Goal: Task Accomplishment & Management: Complete application form

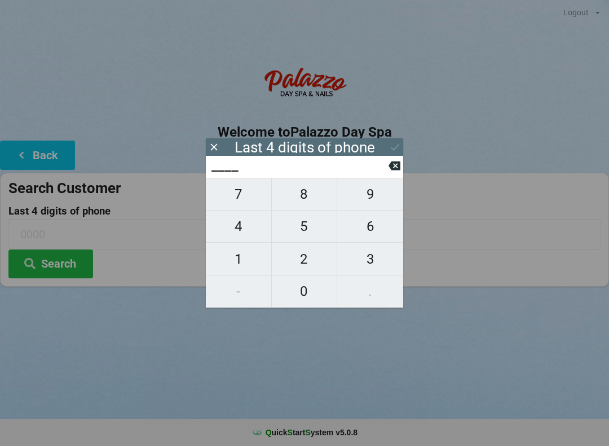
click at [237, 253] on span "1" at bounding box center [238, 259] width 65 height 24
type input "1___"
click at [308, 193] on span "8" at bounding box center [304, 194] width 65 height 24
type input "18__"
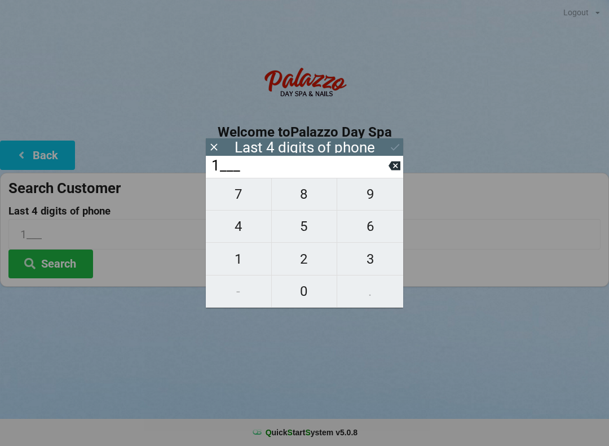
type input "18__"
click at [375, 203] on span "9" at bounding box center [370, 194] width 66 height 24
type input "189_"
click at [236, 254] on span "1" at bounding box center [238, 259] width 65 height 24
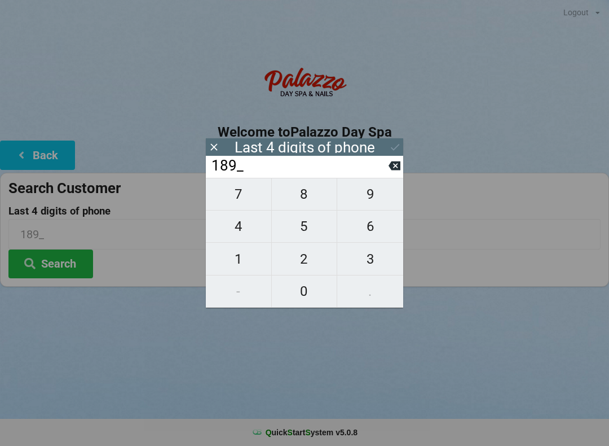
type input "1891"
click at [377, 144] on div "Last 4 digits of phone" at bounding box center [304, 146] width 197 height 17
click at [394, 142] on icon at bounding box center [395, 147] width 12 height 12
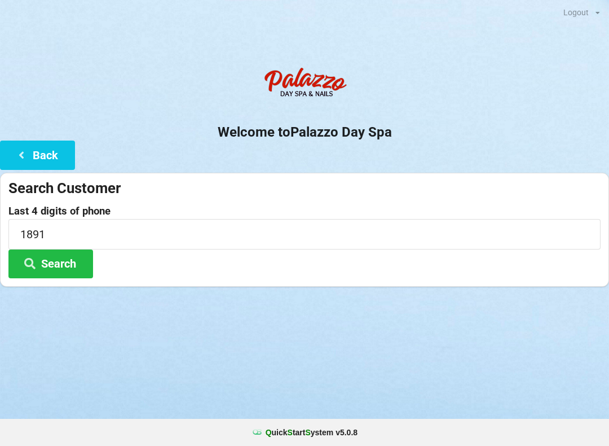
click at [50, 257] on button "Search" at bounding box center [50, 263] width 85 height 29
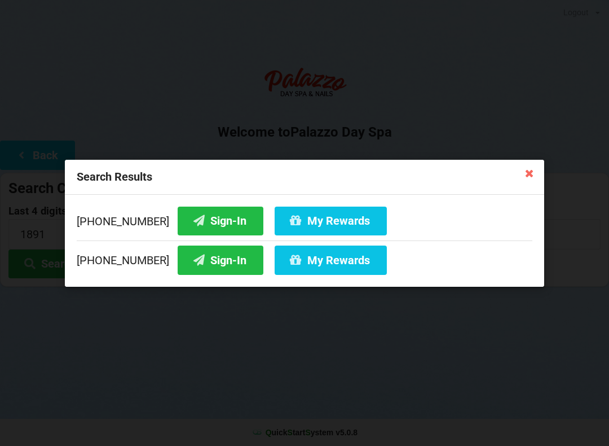
click at [189, 269] on button "Sign-In" at bounding box center [221, 259] width 86 height 29
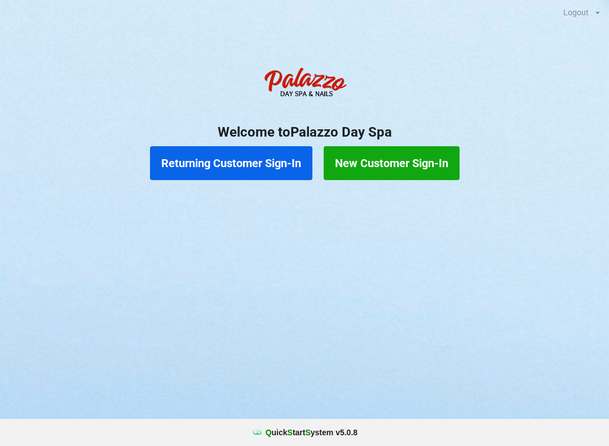
click at [232, 162] on button "Returning Customer Sign-In" at bounding box center [231, 163] width 162 height 34
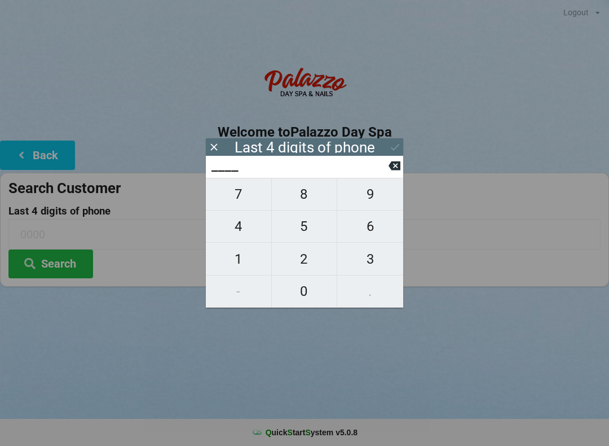
click at [240, 229] on span "4" at bounding box center [238, 226] width 65 height 24
type input "4___"
click at [307, 299] on span "0" at bounding box center [304, 291] width 65 height 24
type input "40__"
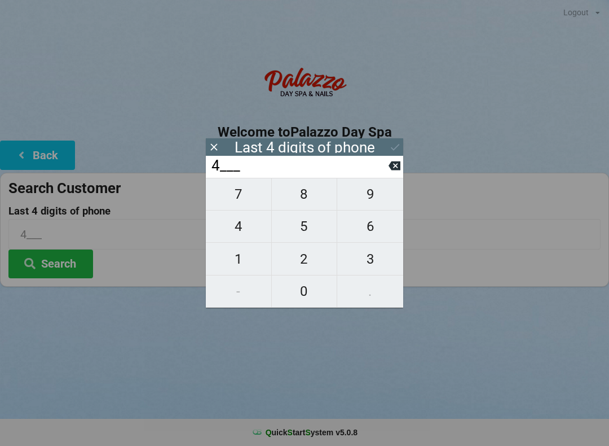
type input "40__"
click at [238, 205] on span "7" at bounding box center [238, 194] width 65 height 24
type input "407_"
click at [368, 270] on span "3" at bounding box center [370, 259] width 66 height 24
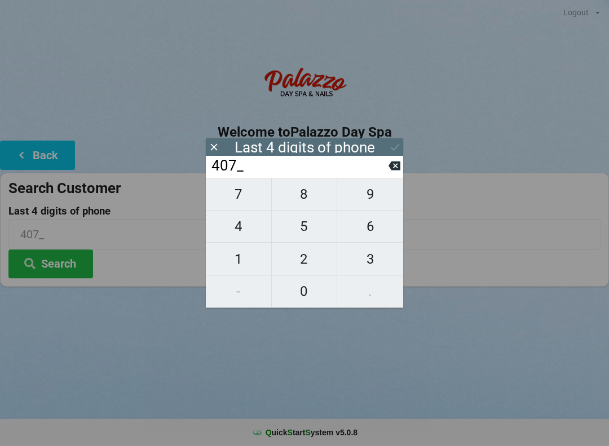
type input "4073"
click at [373, 203] on div "7 8 9 4 5 6 1 2 3 - 0 ." at bounding box center [304, 243] width 197 height 130
click at [370, 201] on div "7 8 9 4 5 6 1 2 3 - 0 ." at bounding box center [304, 243] width 197 height 130
click at [389, 171] on icon at bounding box center [395, 166] width 12 height 12
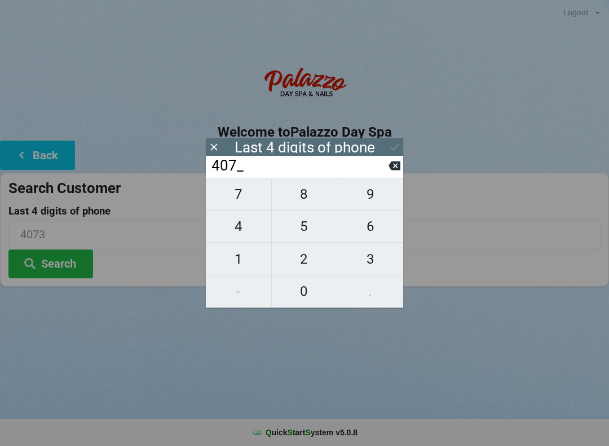
click at [386, 169] on input "407_" at bounding box center [299, 166] width 178 height 18
click at [394, 166] on icon at bounding box center [395, 165] width 12 height 9
click at [384, 169] on input "40__" at bounding box center [299, 166] width 178 height 18
click at [388, 166] on input "40__" at bounding box center [299, 166] width 178 height 18
click at [389, 169] on icon at bounding box center [395, 166] width 12 height 12
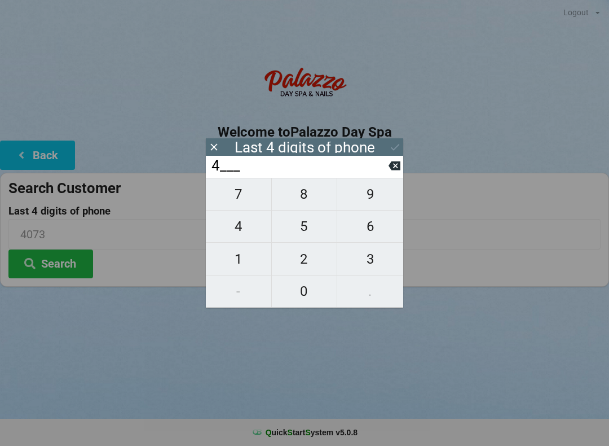
click at [381, 166] on input "4___" at bounding box center [299, 166] width 178 height 18
click at [386, 170] on input "4___" at bounding box center [299, 166] width 178 height 18
click at [399, 172] on icon at bounding box center [395, 166] width 12 height 12
click at [386, 164] on input "____" at bounding box center [299, 166] width 178 height 18
click at [364, 201] on span "9" at bounding box center [370, 194] width 66 height 24
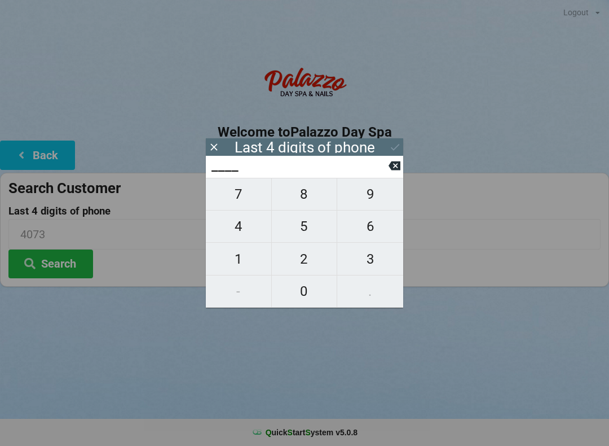
type input "9___"
click at [239, 202] on span "7" at bounding box center [238, 194] width 65 height 24
type input "97__"
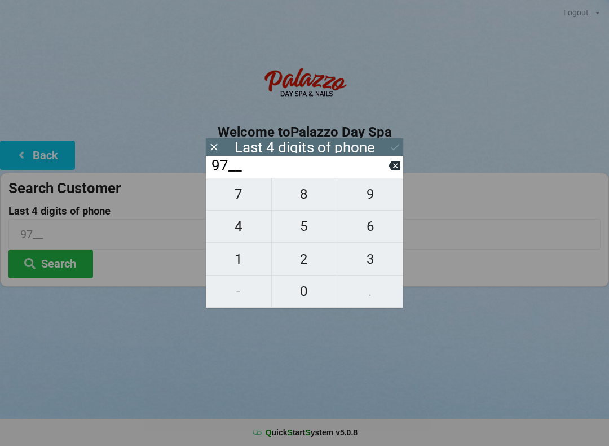
click at [302, 266] on span "2" at bounding box center [304, 259] width 65 height 24
type input "972_"
click at [362, 232] on span "6" at bounding box center [370, 226] width 66 height 24
type input "9726"
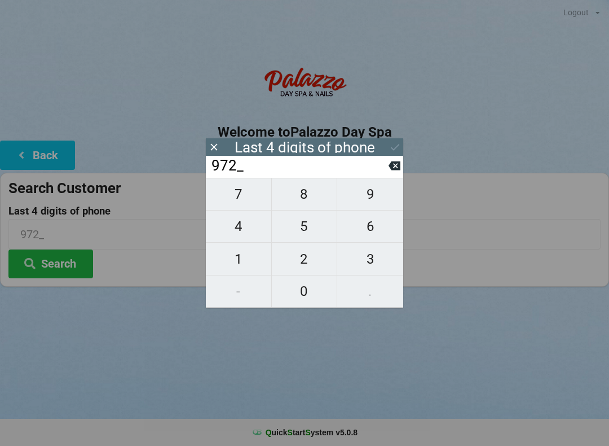
type input "9726"
click at [58, 269] on button "Search" at bounding box center [50, 263] width 85 height 29
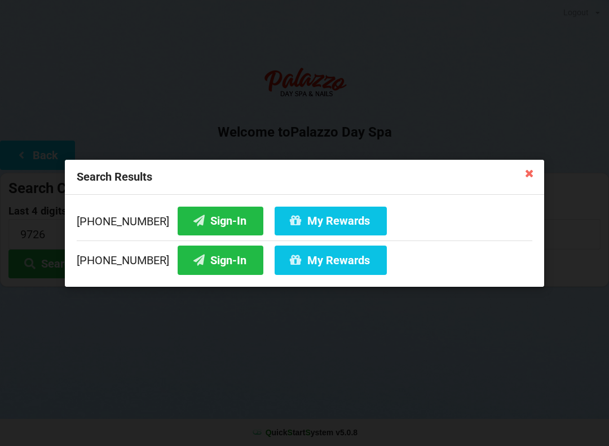
click at [527, 173] on icon at bounding box center [530, 173] width 18 height 18
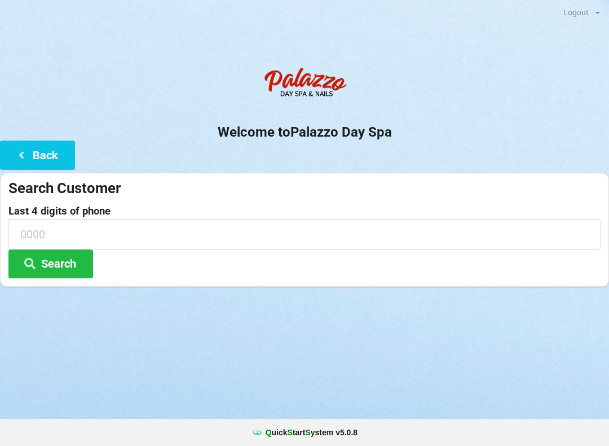
click at [47, 230] on input at bounding box center [304, 234] width 592 height 30
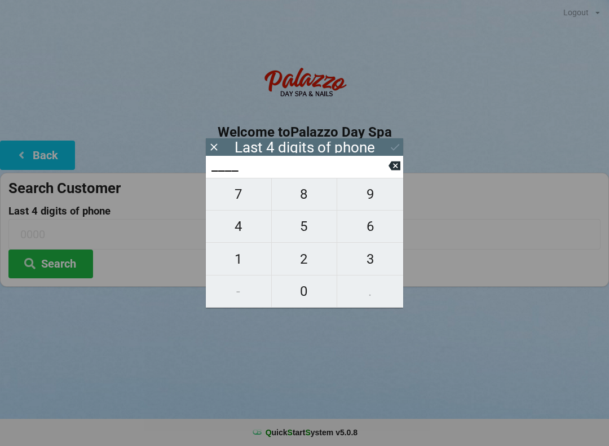
click at [373, 266] on span "3" at bounding box center [370, 259] width 66 height 24
type input "3___"
click at [243, 233] on span "4" at bounding box center [238, 226] width 65 height 24
type input "34__"
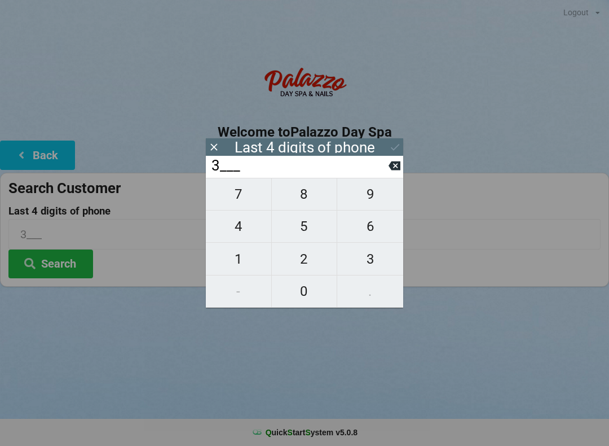
type input "34__"
click at [307, 293] on span "0" at bounding box center [304, 291] width 65 height 24
type input "340_"
click at [297, 253] on span "2" at bounding box center [304, 259] width 65 height 24
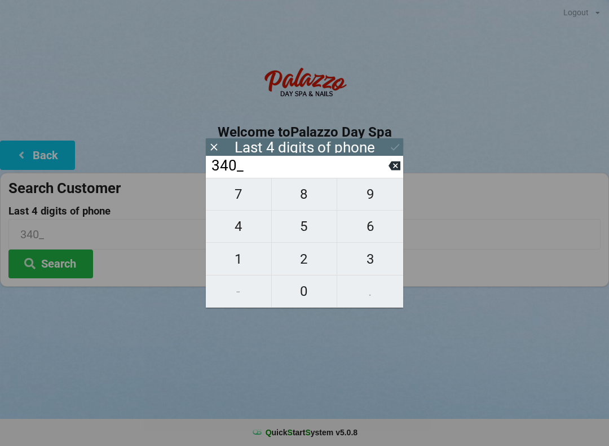
type input "3402"
click at [54, 271] on button "Search" at bounding box center [50, 263] width 85 height 29
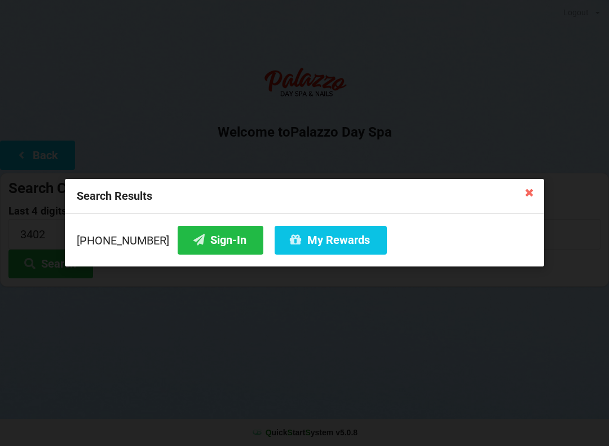
click at [407, 115] on div "Search Results [PHONE_NUMBER] Sign-In My Rewards" at bounding box center [304, 223] width 609 height 446
click at [190, 243] on button "Sign-In" at bounding box center [221, 240] width 86 height 29
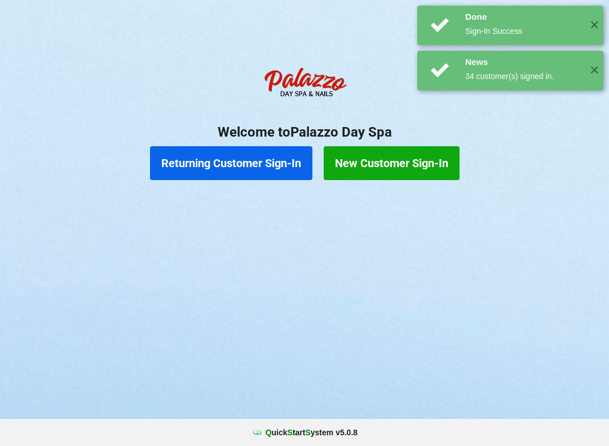
click at [410, 171] on button "New Customer Sign-In" at bounding box center [392, 163] width 136 height 34
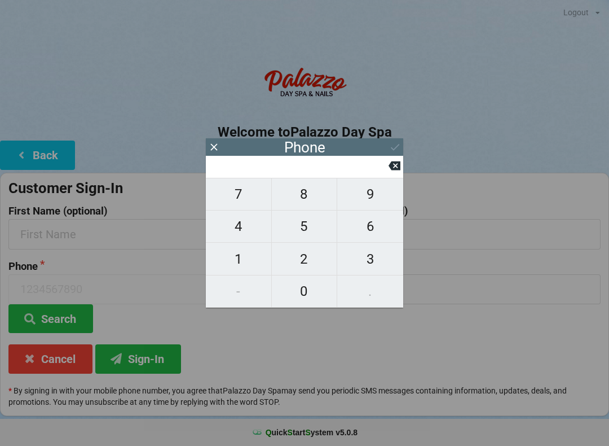
click at [245, 231] on span "4" at bounding box center [238, 226] width 65 height 24
type input "4"
click at [304, 288] on span "0" at bounding box center [304, 291] width 65 height 24
type input "40"
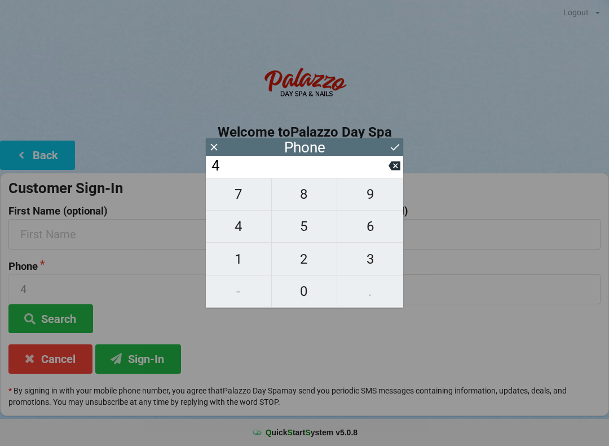
type input "40"
click at [239, 198] on span "7" at bounding box center [238, 194] width 65 height 24
type input "407"
click at [372, 256] on span "3" at bounding box center [370, 259] width 66 height 24
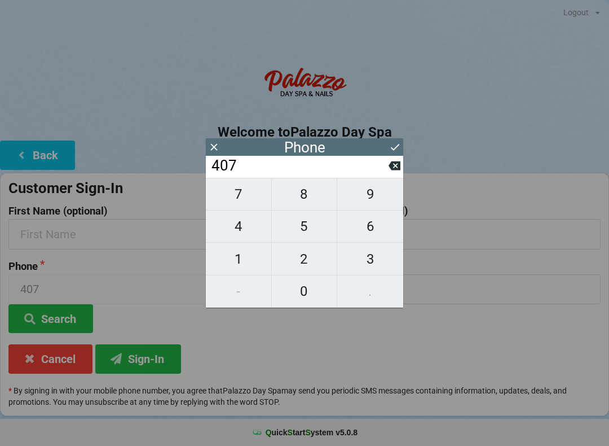
type input "4073"
click at [362, 200] on span "9" at bounding box center [370, 194] width 66 height 24
type input "40739"
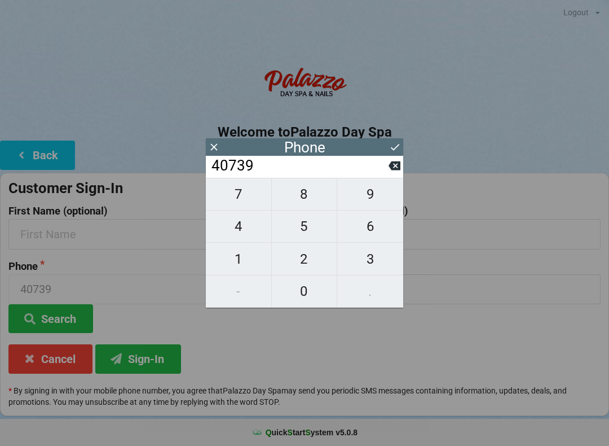
click at [291, 202] on span "8" at bounding box center [304, 194] width 65 height 24
type input "407398"
click at [371, 201] on span "9" at bounding box center [370, 194] width 66 height 24
type input "4073989"
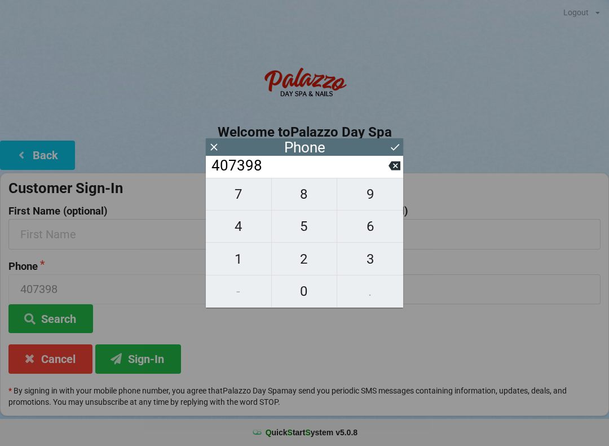
type input "4073989"
click at [230, 199] on span "7" at bounding box center [238, 194] width 65 height 24
type input "40739897"
click at [291, 260] on span "2" at bounding box center [304, 259] width 65 height 24
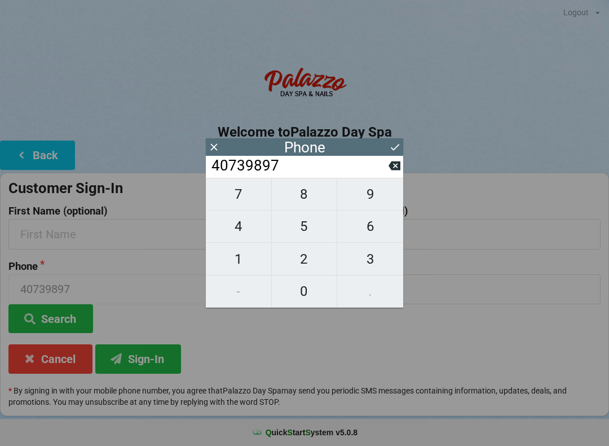
type input "407398972"
click at [368, 232] on span "6" at bounding box center [370, 226] width 66 height 24
type input "4073989726"
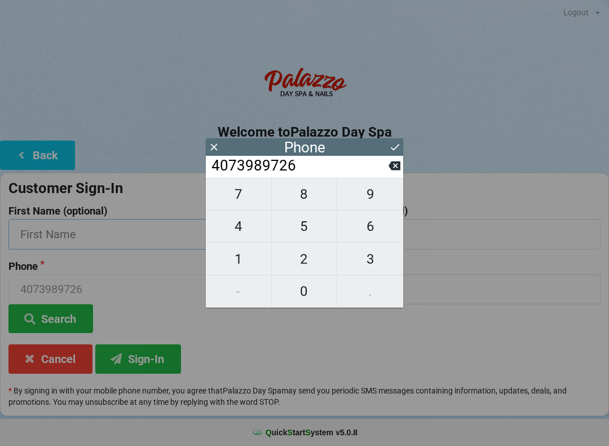
click at [126, 239] on input "text" at bounding box center [153, 234] width 291 height 30
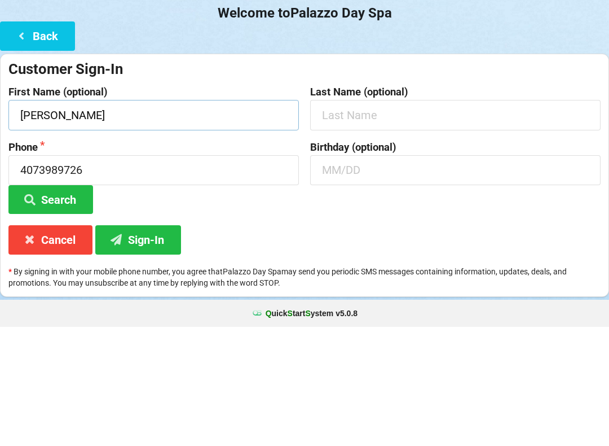
type input "[PERSON_NAME]"
click at [383, 219] on input "text" at bounding box center [455, 234] width 291 height 30
type input "Brown"
click at [368, 274] on input "text" at bounding box center [455, 289] width 291 height 30
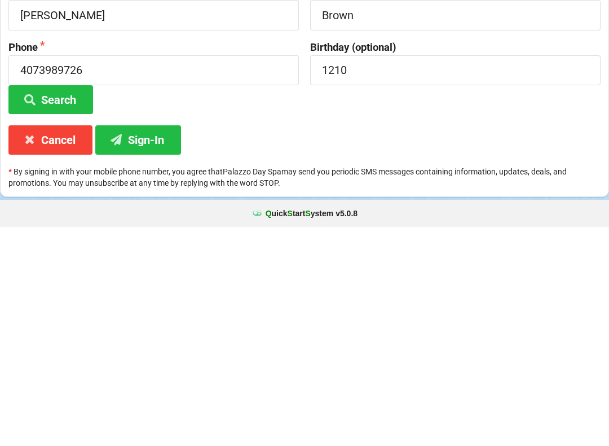
click at [141, 344] on button "Sign-In" at bounding box center [138, 358] width 86 height 29
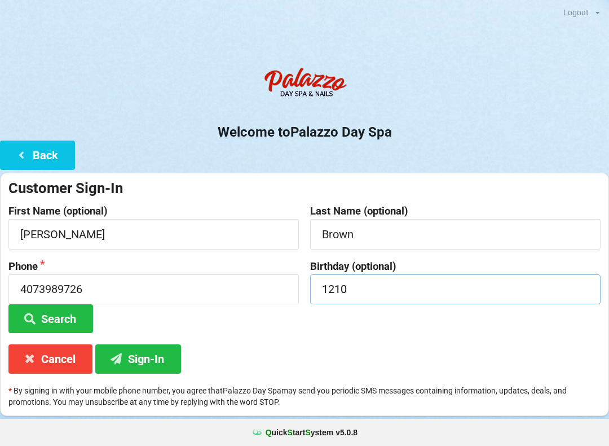
click at [386, 283] on input "1210" at bounding box center [455, 289] width 291 height 30
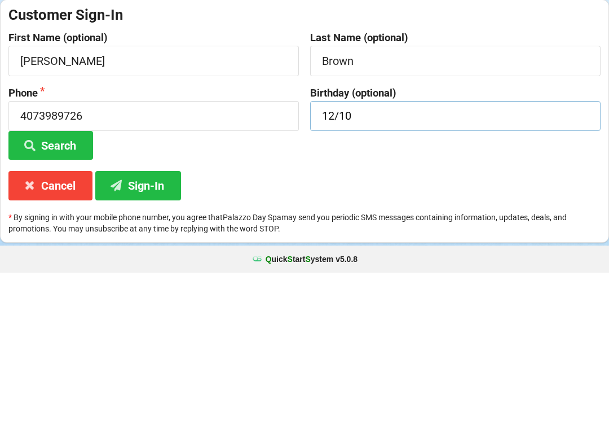
type input "12/10"
click at [142, 344] on button "Sign-In" at bounding box center [138, 358] width 86 height 29
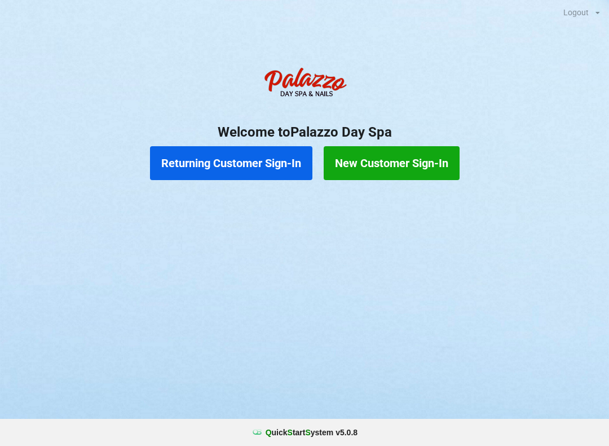
click at [236, 170] on button "Returning Customer Sign-In" at bounding box center [231, 163] width 162 height 34
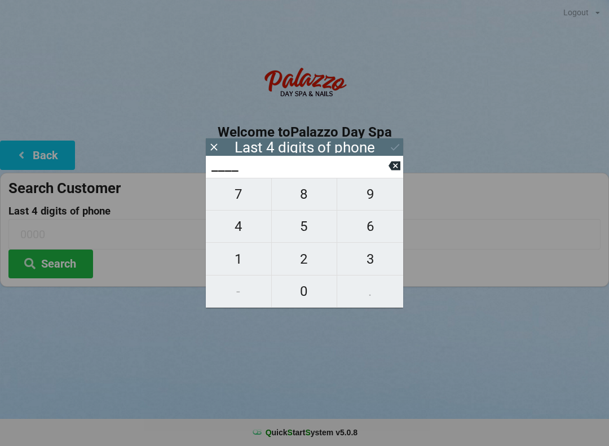
click at [249, 236] on span "4" at bounding box center [238, 226] width 65 height 24
type input "4___"
click at [301, 288] on span "0" at bounding box center [304, 291] width 65 height 24
type input "40__"
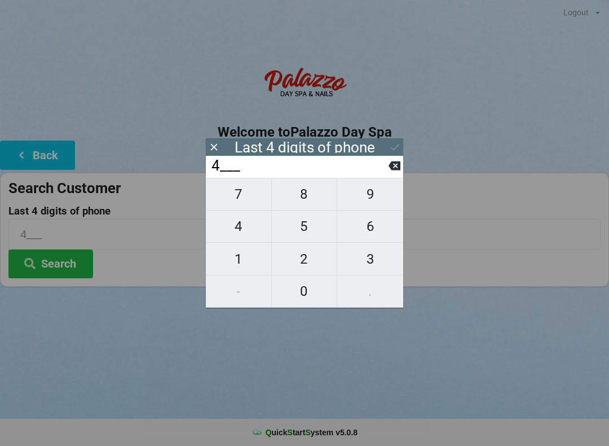
type input "40__"
click at [250, 205] on span "7" at bounding box center [238, 194] width 65 height 24
type input "407_"
click at [367, 259] on span "3" at bounding box center [370, 259] width 66 height 24
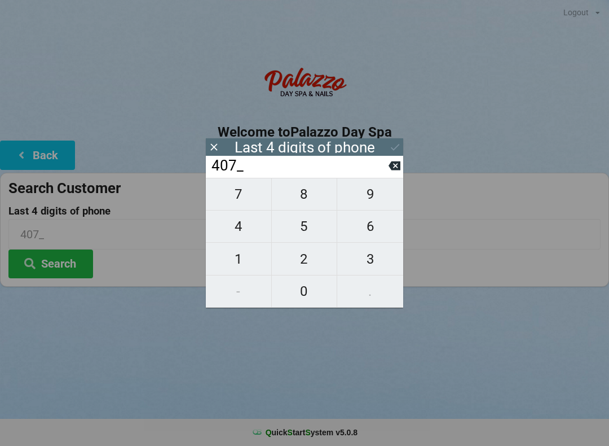
type input "4073"
click at [368, 205] on div "7 8 9 4 5 6 1 2 3 - 0 ." at bounding box center [304, 243] width 197 height 130
click at [389, 172] on icon at bounding box center [395, 166] width 12 height 12
click at [387, 175] on input "407_" at bounding box center [299, 166] width 178 height 18
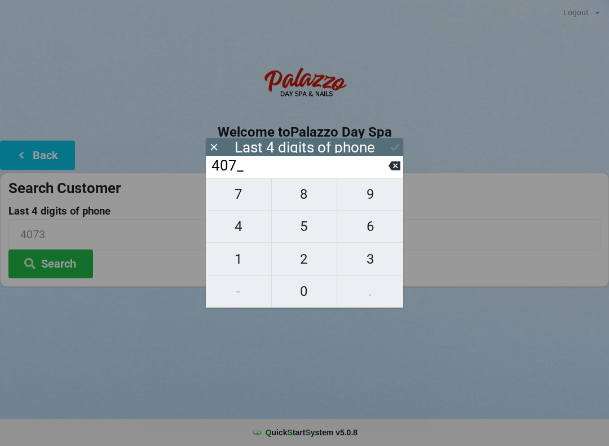
click at [385, 175] on input "407_" at bounding box center [299, 166] width 178 height 18
click at [379, 175] on input "407_" at bounding box center [299, 166] width 178 height 18
click at [394, 170] on icon at bounding box center [395, 165] width 12 height 9
click at [387, 175] on input "40__" at bounding box center [299, 166] width 178 height 18
click at [389, 172] on icon at bounding box center [395, 166] width 12 height 12
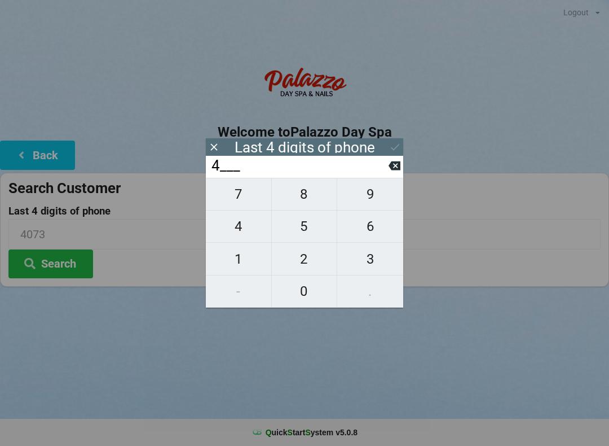
click at [390, 172] on icon at bounding box center [395, 166] width 12 height 12
click at [375, 197] on span "9" at bounding box center [370, 194] width 66 height 24
type input "9___"
click at [251, 200] on span "7" at bounding box center [238, 194] width 65 height 24
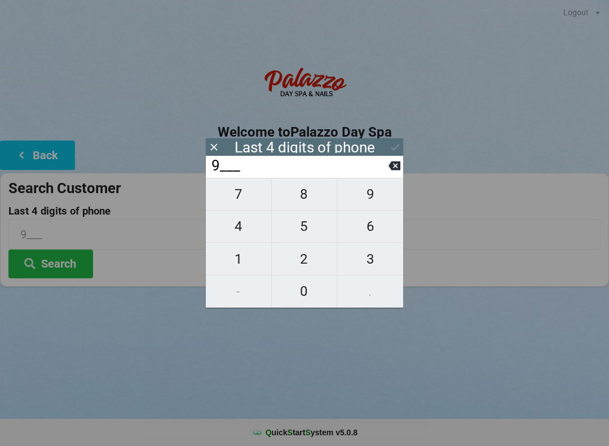
type input "97__"
click at [308, 261] on span "2" at bounding box center [304, 259] width 65 height 24
type input "972_"
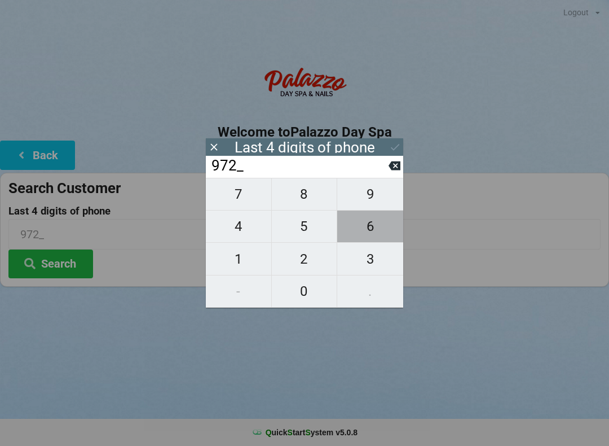
click at [380, 231] on span "6" at bounding box center [370, 226] width 66 height 24
type input "9726"
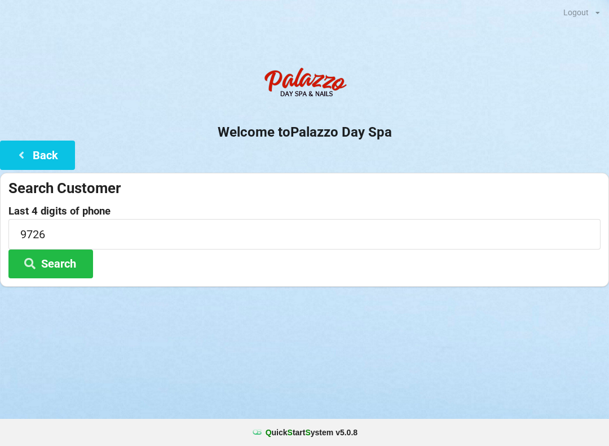
click at [49, 261] on button "Search" at bounding box center [50, 263] width 85 height 29
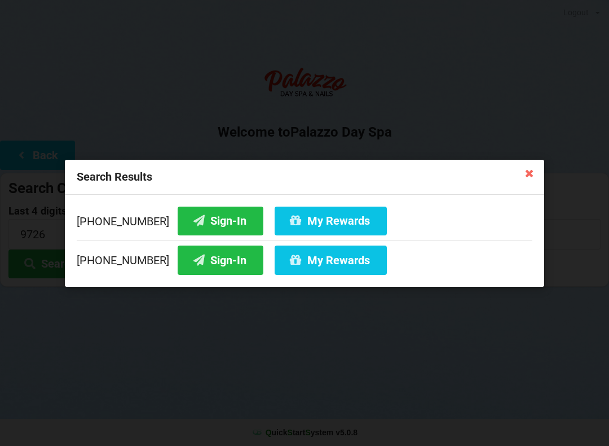
click at [536, 171] on icon at bounding box center [530, 173] width 18 height 18
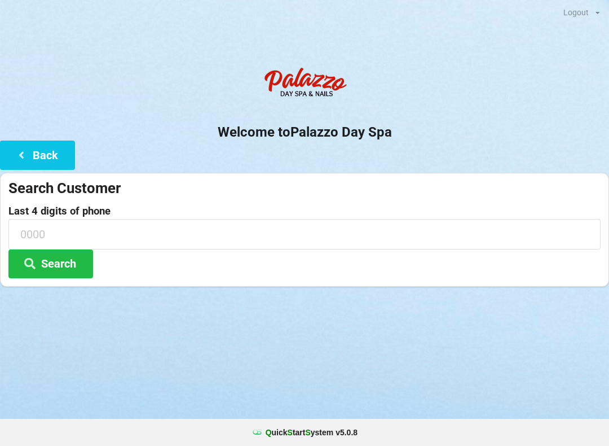
click at [52, 160] on button "Back" at bounding box center [37, 154] width 75 height 29
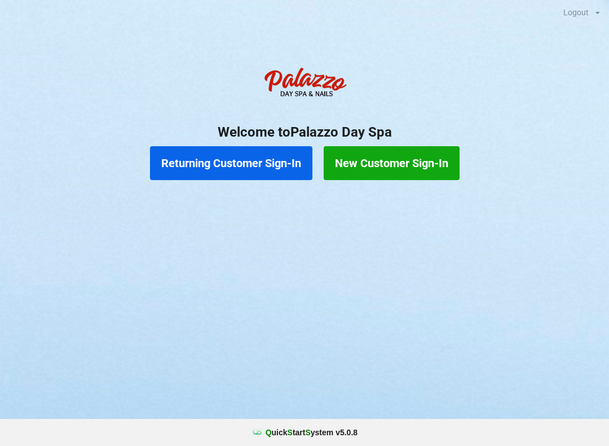
click at [276, 176] on button "Returning Customer Sign-In" at bounding box center [231, 163] width 162 height 34
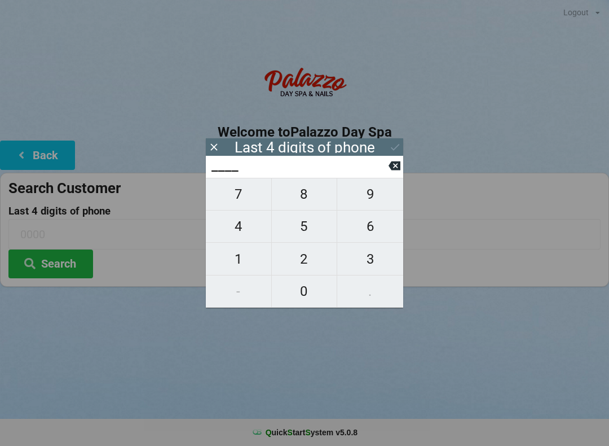
click at [366, 201] on span "9" at bounding box center [370, 194] width 66 height 24
type input "9___"
click at [238, 200] on span "7" at bounding box center [238, 194] width 65 height 24
type input "97__"
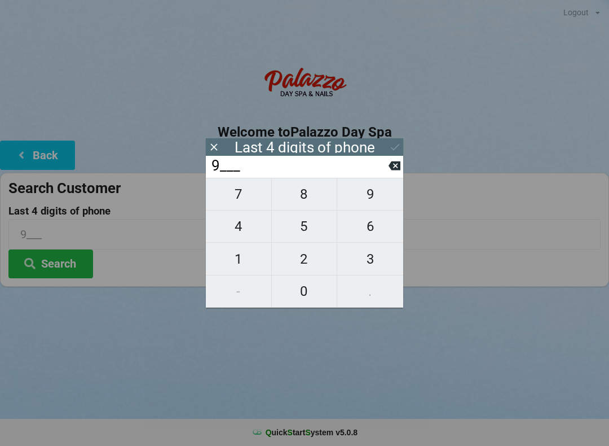
type input "97__"
click at [304, 261] on span "2" at bounding box center [304, 259] width 65 height 24
type input "972_"
click at [367, 230] on span "6" at bounding box center [370, 226] width 66 height 24
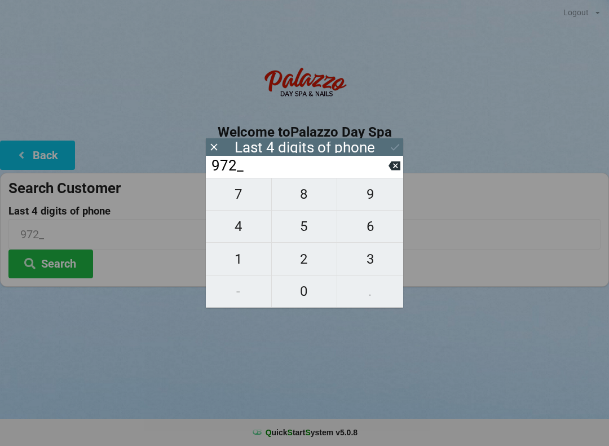
type input "9726"
click at [69, 262] on button "Search" at bounding box center [50, 263] width 85 height 29
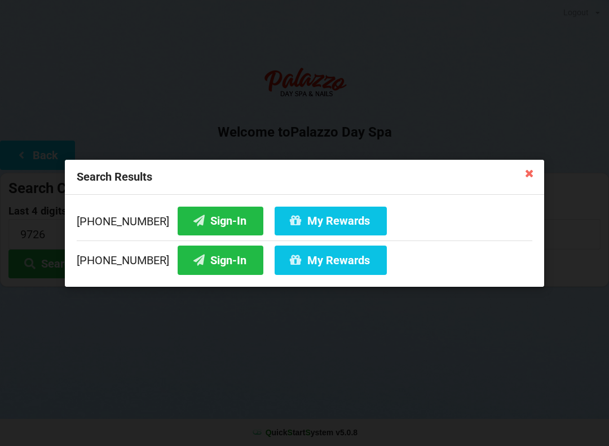
click at [530, 177] on icon at bounding box center [530, 173] width 18 height 18
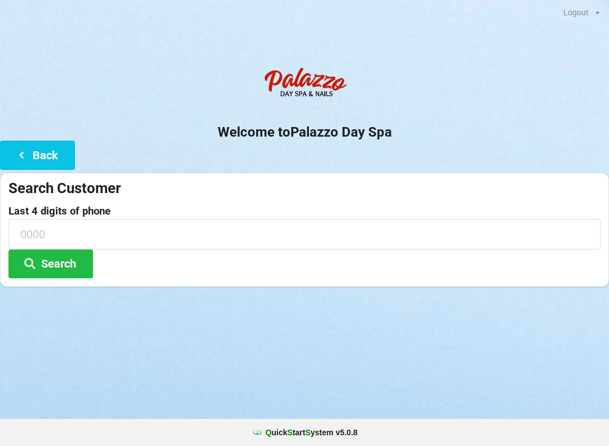
click at [39, 163] on button "Back" at bounding box center [37, 154] width 75 height 29
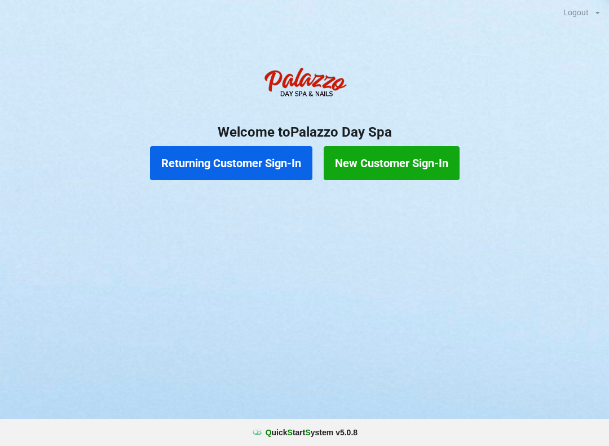
click at [416, 170] on button "New Customer Sign-In" at bounding box center [392, 163] width 136 height 34
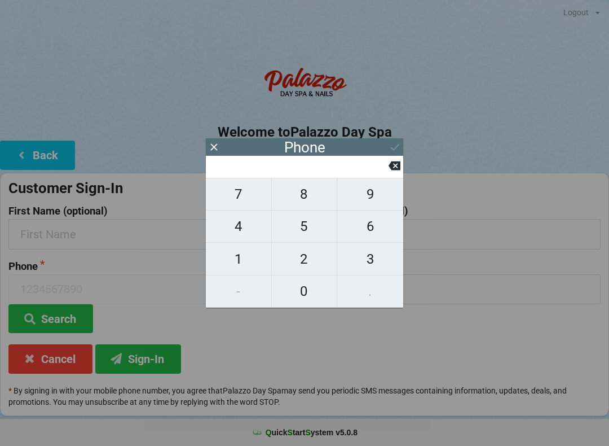
click at [248, 231] on span "4" at bounding box center [238, 226] width 65 height 24
type input "4"
click at [307, 289] on span "0" at bounding box center [304, 291] width 65 height 24
type input "40"
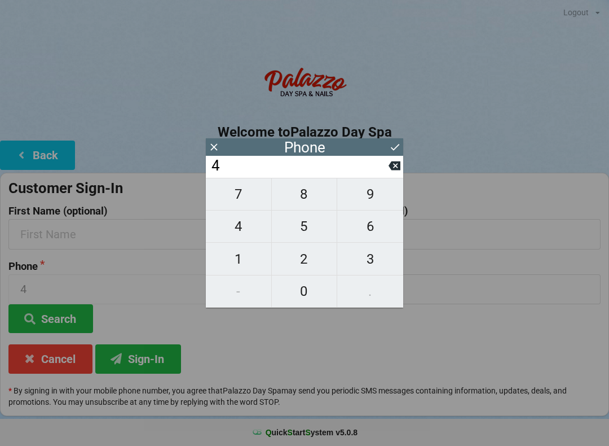
type input "40"
click at [240, 203] on span "7" at bounding box center [238, 194] width 65 height 24
type input "407"
click at [367, 259] on span "3" at bounding box center [370, 259] width 66 height 24
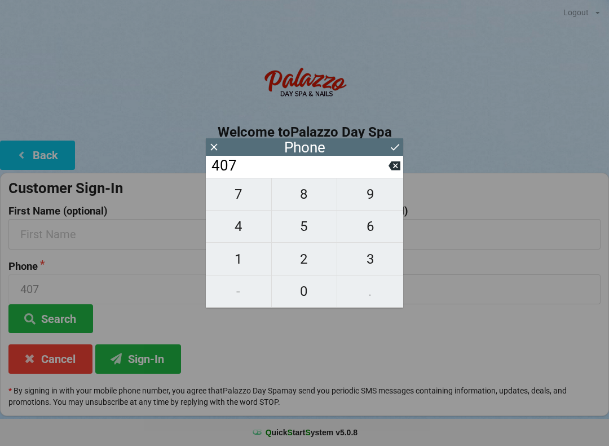
type input "4073"
click at [363, 197] on span "9" at bounding box center [370, 194] width 66 height 24
type input "40739"
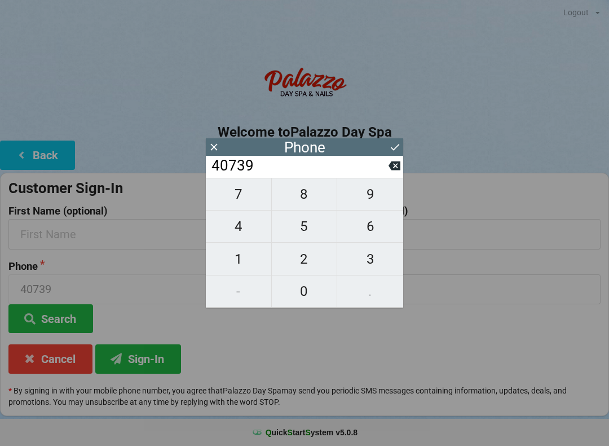
click at [244, 206] on span "7" at bounding box center [238, 194] width 65 height 24
type input "407397"
click at [375, 206] on span "9" at bounding box center [370, 194] width 66 height 24
type input "4073979"
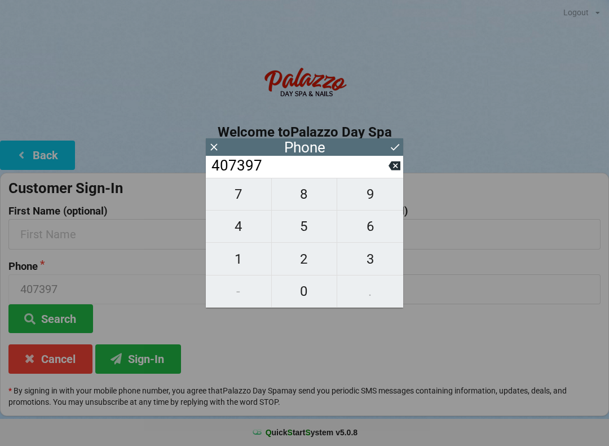
type input "4073979"
click at [240, 202] on span "7" at bounding box center [238, 194] width 65 height 24
type input "40739797"
click at [313, 261] on span "2" at bounding box center [304, 259] width 65 height 24
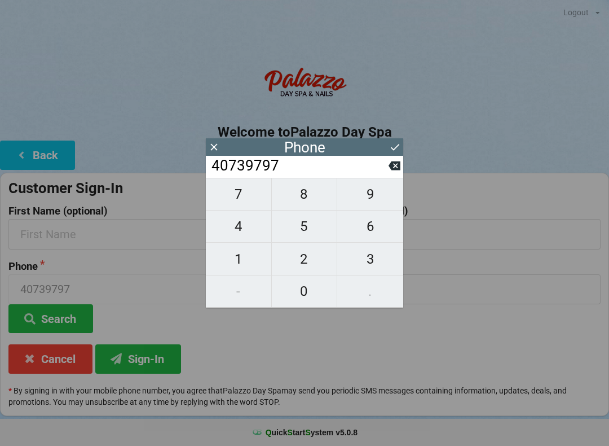
type input "407397972"
click at [372, 229] on span "6" at bounding box center [370, 226] width 66 height 24
type input "4073979726"
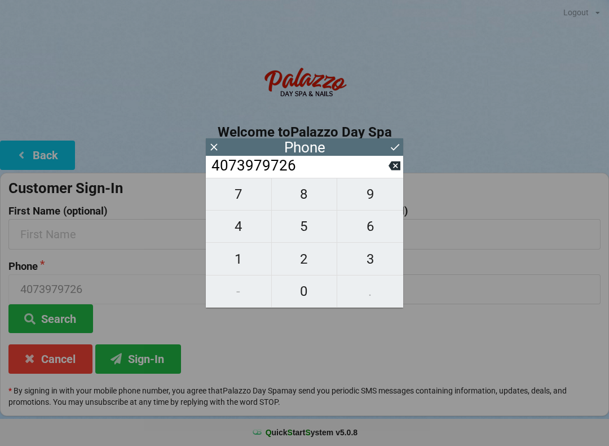
click at [393, 170] on icon at bounding box center [395, 165] width 12 height 9
click at [392, 173] on button at bounding box center [395, 165] width 12 height 15
click at [389, 173] on button at bounding box center [395, 165] width 12 height 15
click at [387, 175] on input "4073979" at bounding box center [299, 166] width 178 height 18
click at [385, 175] on input "4073979" at bounding box center [299, 166] width 178 height 18
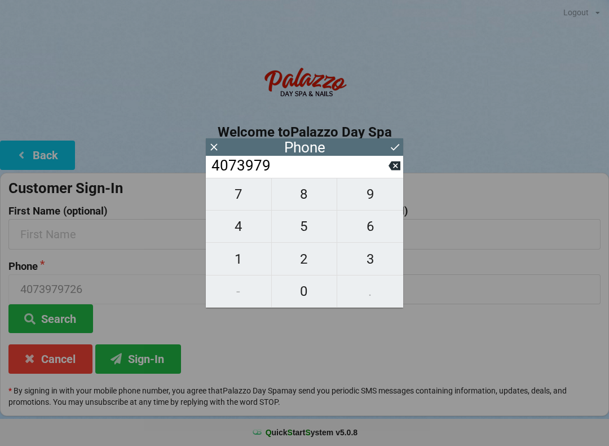
click at [384, 175] on input "4073979" at bounding box center [299, 166] width 178 height 18
click at [385, 175] on input "4073979" at bounding box center [299, 166] width 178 height 18
click at [396, 173] on button at bounding box center [395, 165] width 12 height 15
click at [390, 173] on button at bounding box center [395, 165] width 12 height 15
click at [301, 196] on span "8" at bounding box center [304, 194] width 65 height 24
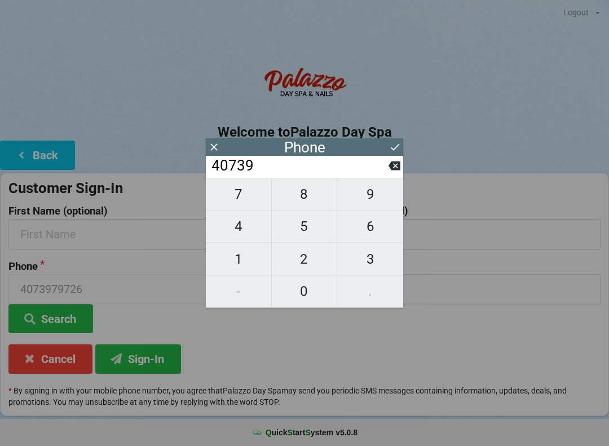
type input "407398"
click at [376, 199] on span "9" at bounding box center [370, 194] width 66 height 24
type input "4073989"
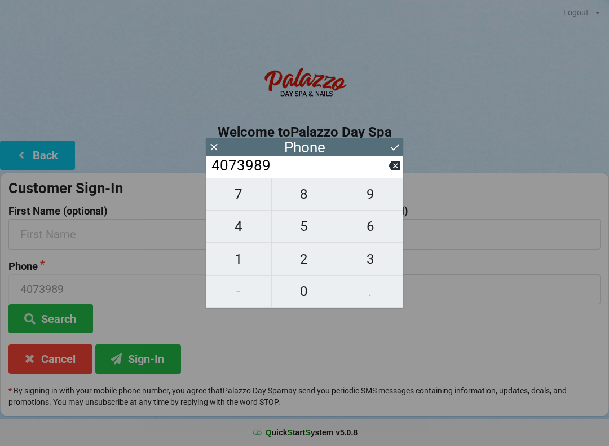
click at [233, 196] on span "7" at bounding box center [238, 194] width 65 height 24
type input "40739897"
click at [310, 259] on span "2" at bounding box center [304, 259] width 65 height 24
type input "407398972"
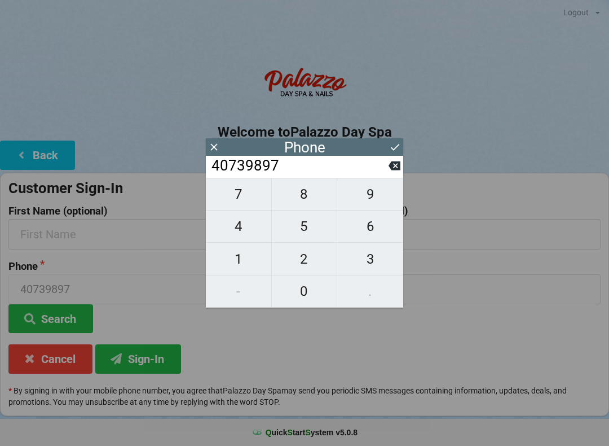
type input "407398972"
click at [379, 231] on span "6" at bounding box center [370, 226] width 66 height 24
type input "4073989726"
click at [162, 359] on button "Sign-In" at bounding box center [138, 358] width 86 height 29
